Goal: Task Accomplishment & Management: Manage account settings

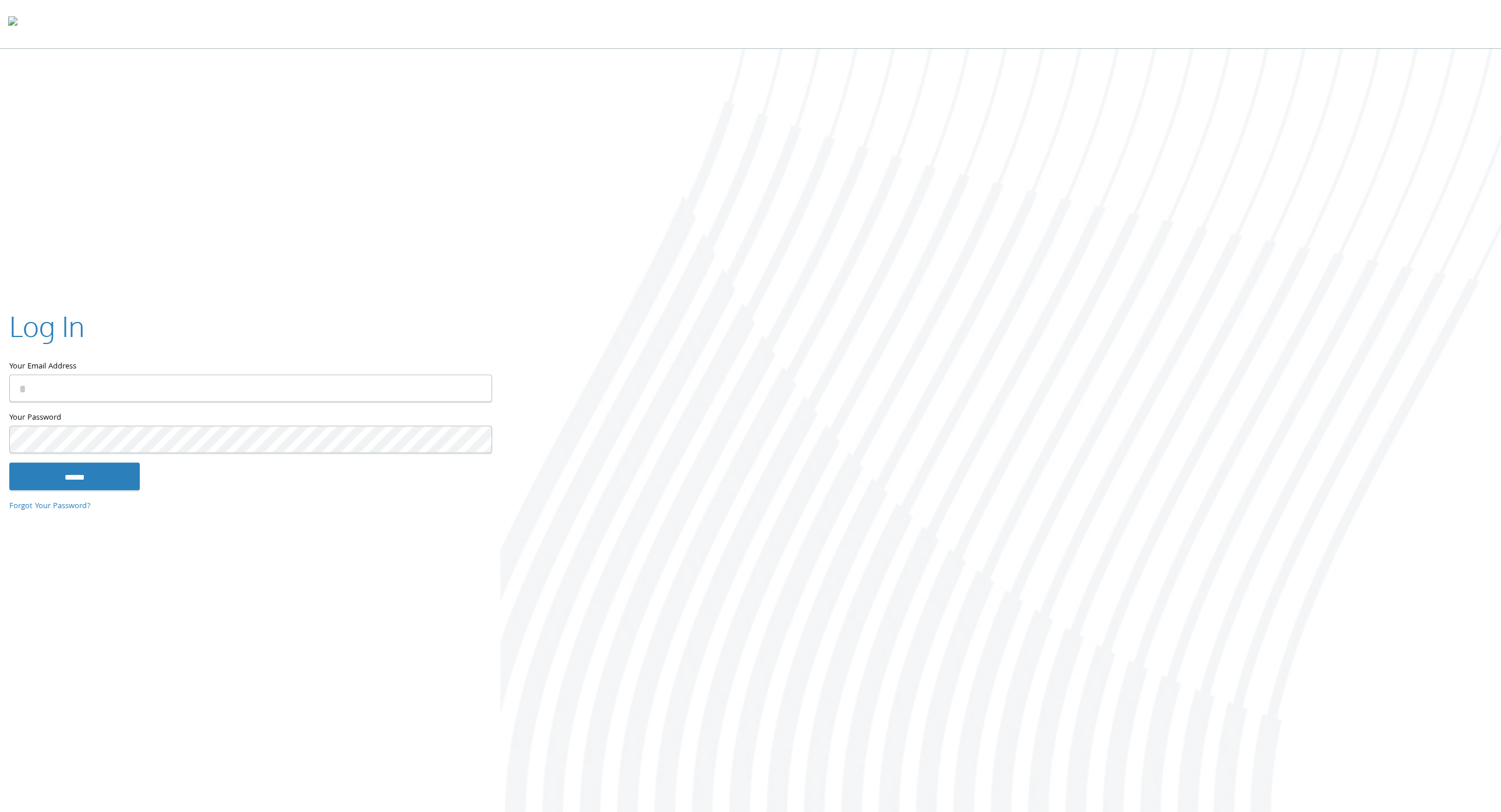
click at [0, 811] on com-1password-button at bounding box center [0, 815] width 0 height 0
type input "**********"
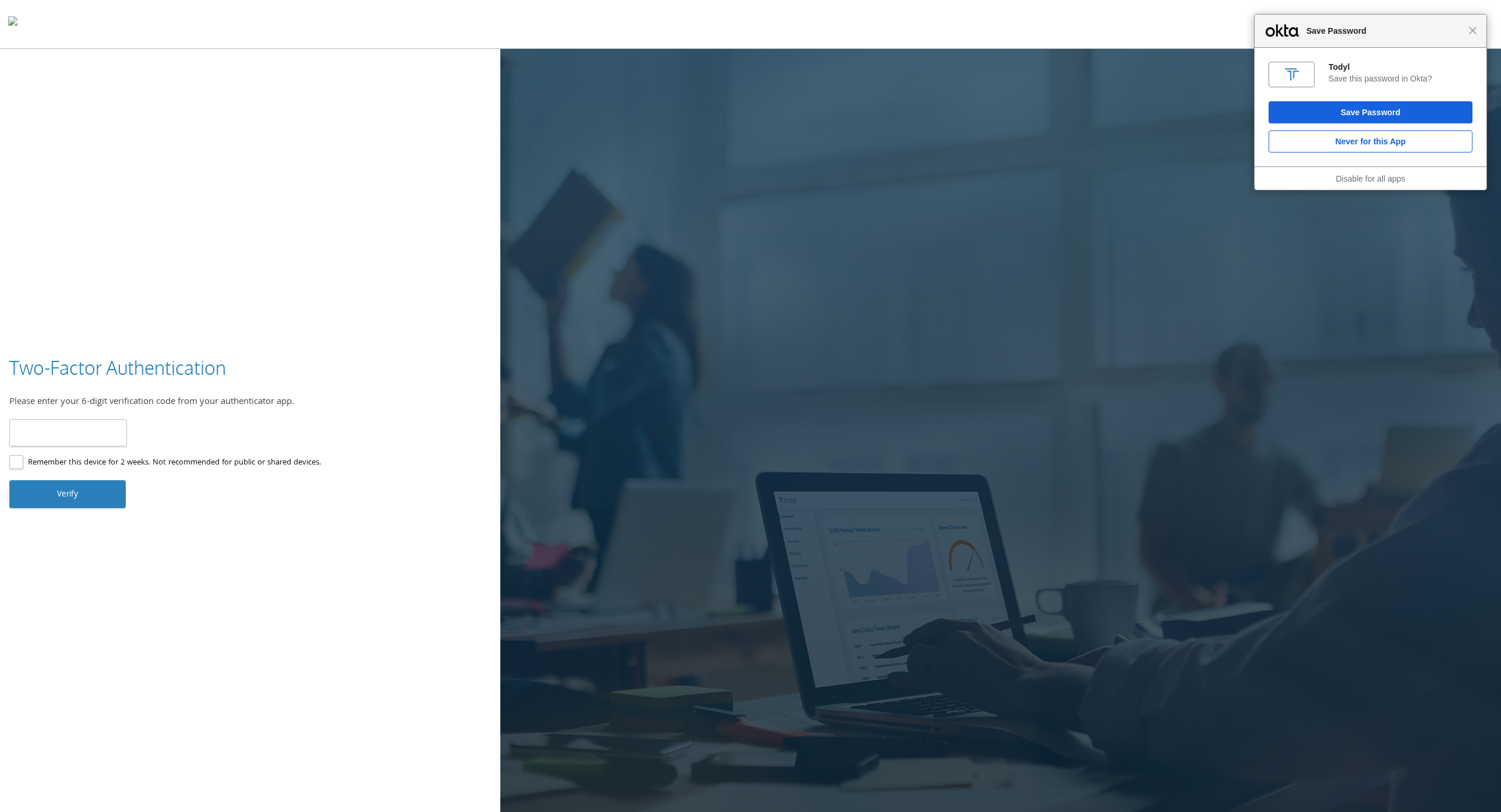
click at [111, 431] on body "Close Save Password [PERSON_NAME] Save this password in Okta? Save Password Nev…" at bounding box center [750, 426] width 1501 height 851
type input "******"
